Goal: Information Seeking & Learning: Learn about a topic

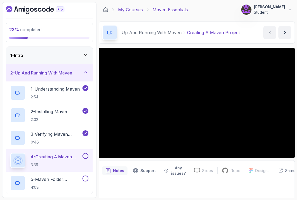
click at [132, 9] on link "My Courses" at bounding box center [130, 9] width 25 height 6
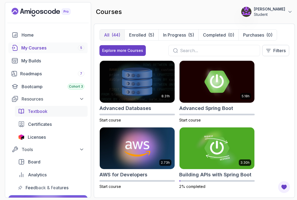
click at [48, 113] on div "Textbook" at bounding box center [56, 111] width 57 height 6
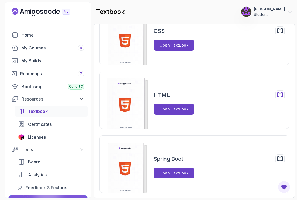
scroll to position [34, 0]
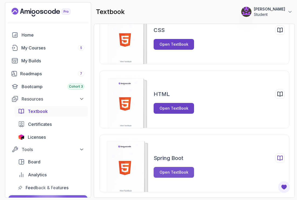
click at [179, 174] on div "Open TextBook" at bounding box center [173, 172] width 29 height 5
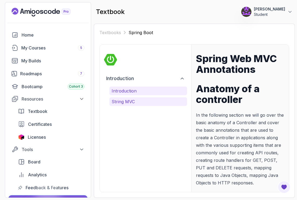
click at [128, 103] on p "String MVC" at bounding box center [147, 102] width 73 height 6
click at [139, 104] on p "String MVC" at bounding box center [147, 102] width 73 height 6
click at [139, 103] on p "String MVC" at bounding box center [147, 102] width 73 height 6
click at [135, 92] on p "Introduction" at bounding box center [147, 91] width 73 height 6
click at [125, 90] on p "Introduction" at bounding box center [147, 91] width 73 height 6
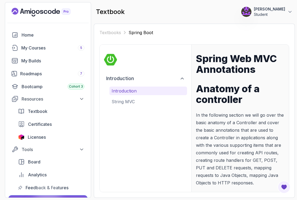
click at [125, 90] on p "Introduction" at bounding box center [147, 91] width 73 height 6
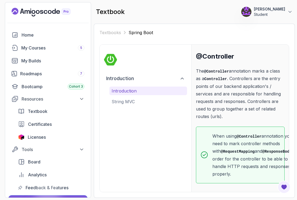
scroll to position [156, 0]
click at [136, 102] on p "String MVC" at bounding box center [147, 102] width 73 height 6
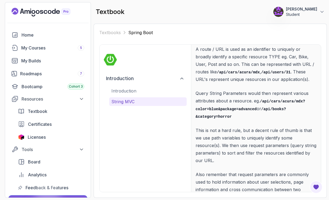
scroll to position [2065, 0]
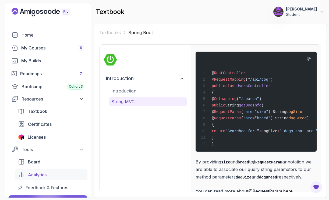
click at [40, 176] on span "Analytics" at bounding box center [37, 175] width 19 height 6
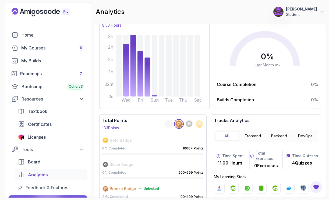
scroll to position [146, 0]
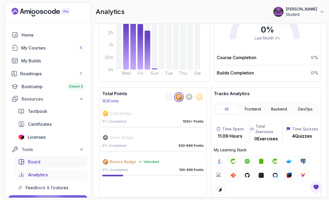
click at [48, 163] on div "Board" at bounding box center [56, 162] width 56 height 6
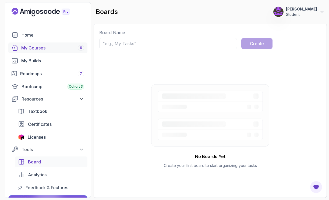
click at [33, 47] on div "My Courses 5" at bounding box center [52, 48] width 63 height 6
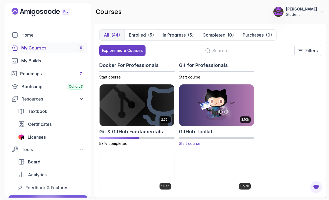
scroll to position [256, 0]
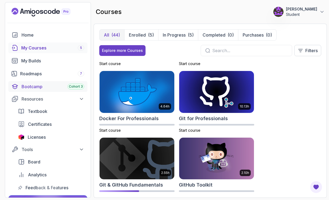
click at [43, 89] on div "Bootcamp Cohort 3" at bounding box center [53, 86] width 63 height 6
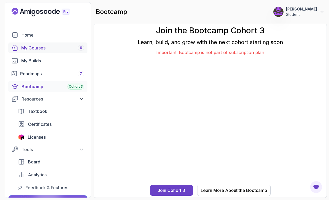
click at [31, 47] on div "My Courses 5" at bounding box center [52, 48] width 63 height 6
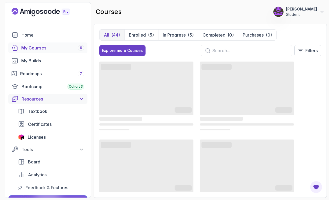
click at [42, 101] on div "Resources" at bounding box center [53, 99] width 63 height 6
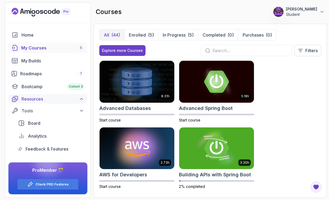
click at [43, 101] on div "Resources" at bounding box center [53, 99] width 63 height 6
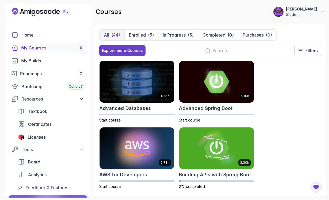
click at [44, 48] on div "My Courses 5" at bounding box center [52, 48] width 63 height 6
